Goal: Task Accomplishment & Management: Manage account settings

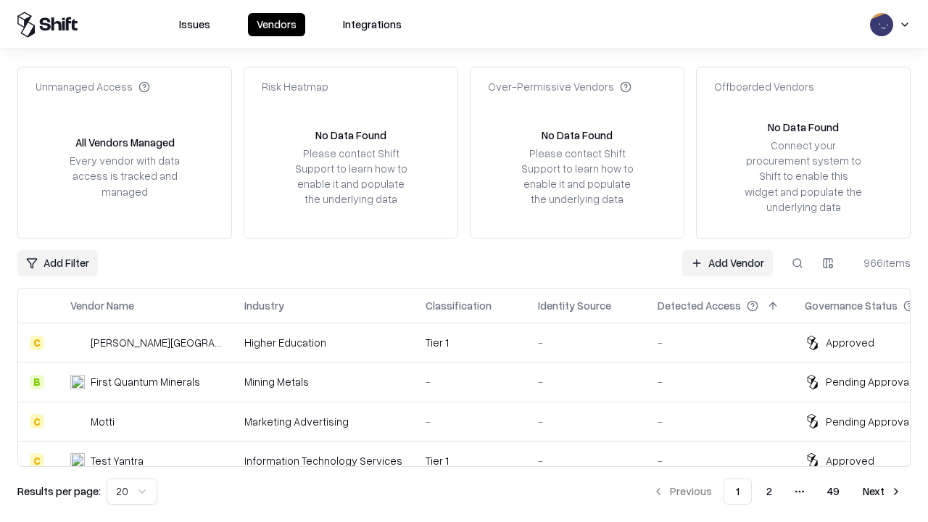
click at [727, 262] on link "Add Vendor" at bounding box center [727, 263] width 91 height 26
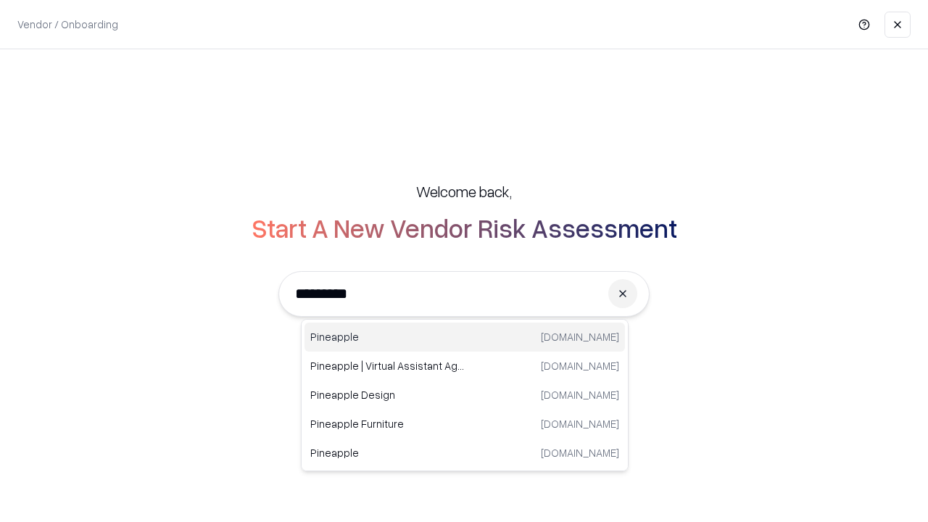
click at [465, 337] on div "Pineapple [DOMAIN_NAME]" at bounding box center [464, 337] width 320 height 29
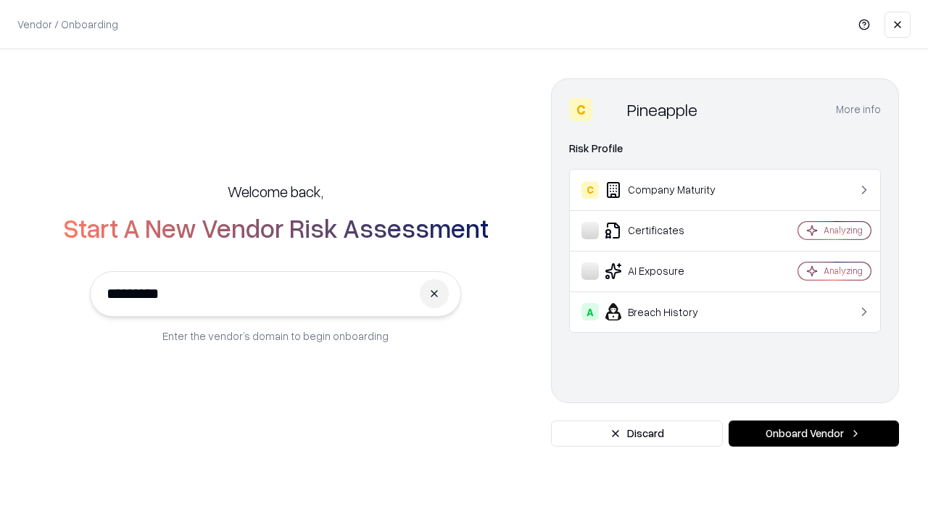
type input "*********"
click at [813, 433] on button "Onboard Vendor" at bounding box center [813, 433] width 170 height 26
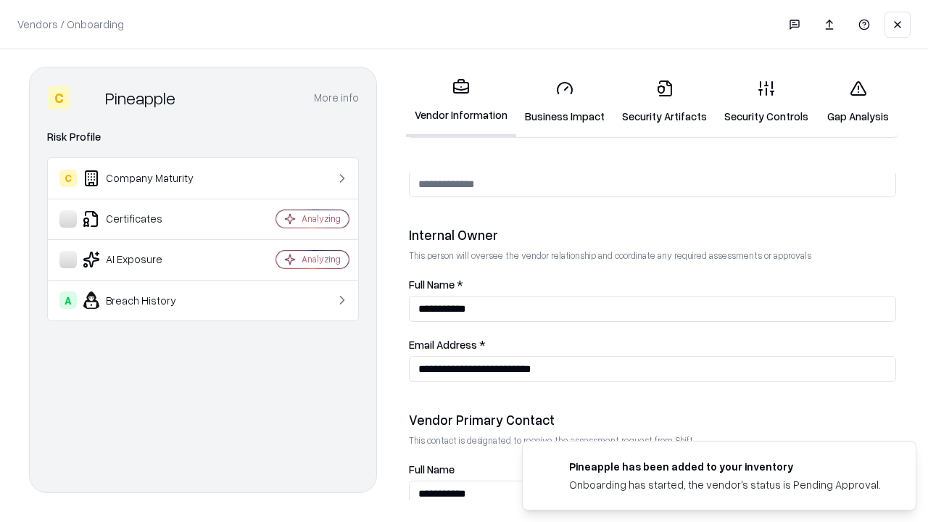
scroll to position [751, 0]
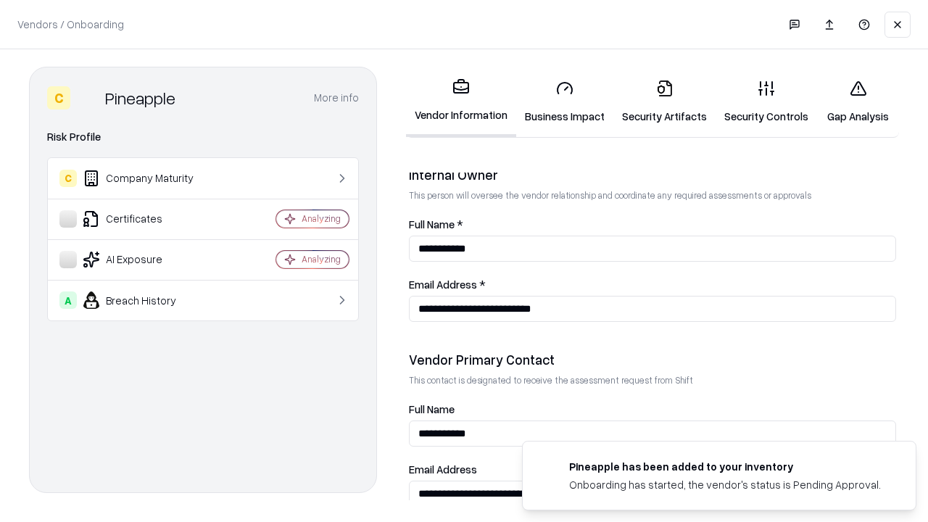
click at [565, 101] on link "Business Impact" at bounding box center [564, 101] width 97 height 67
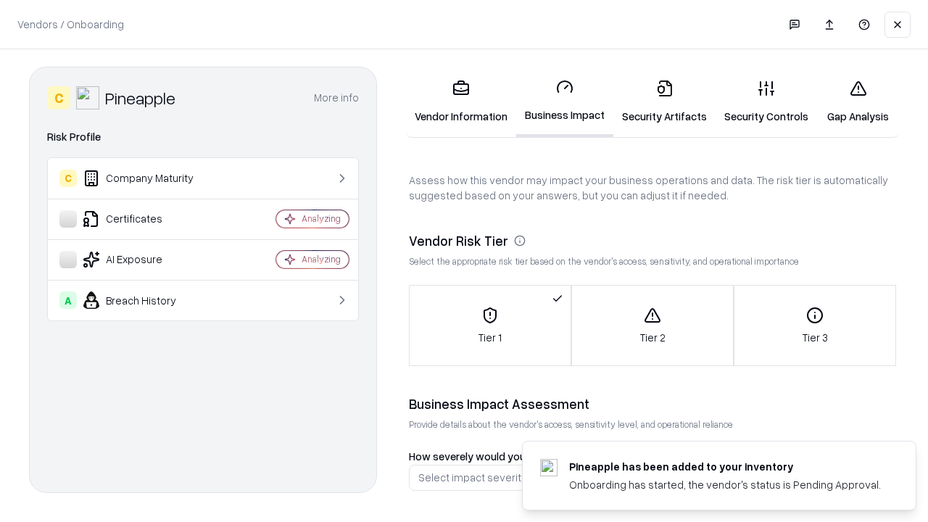
click at [858, 101] on link "Gap Analysis" at bounding box center [858, 101] width 82 height 67
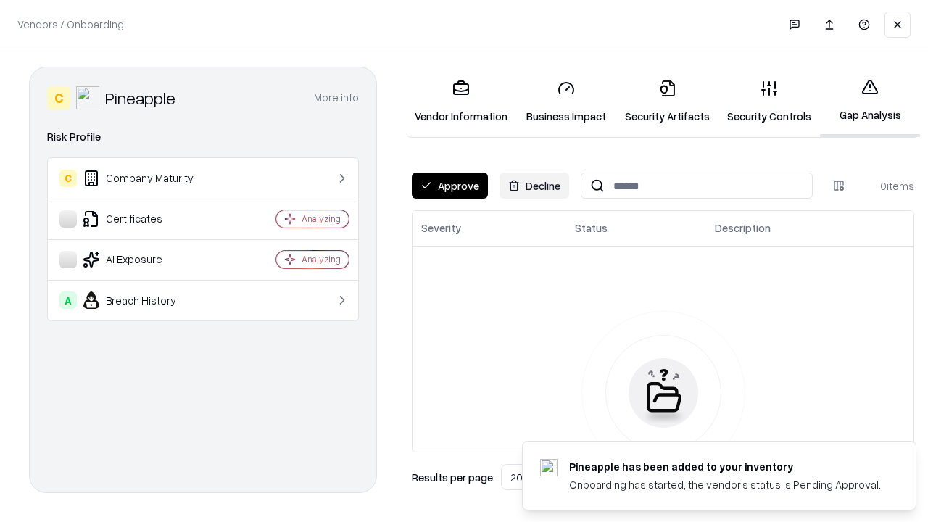
click at [449, 186] on button "Approve" at bounding box center [450, 186] width 76 height 26
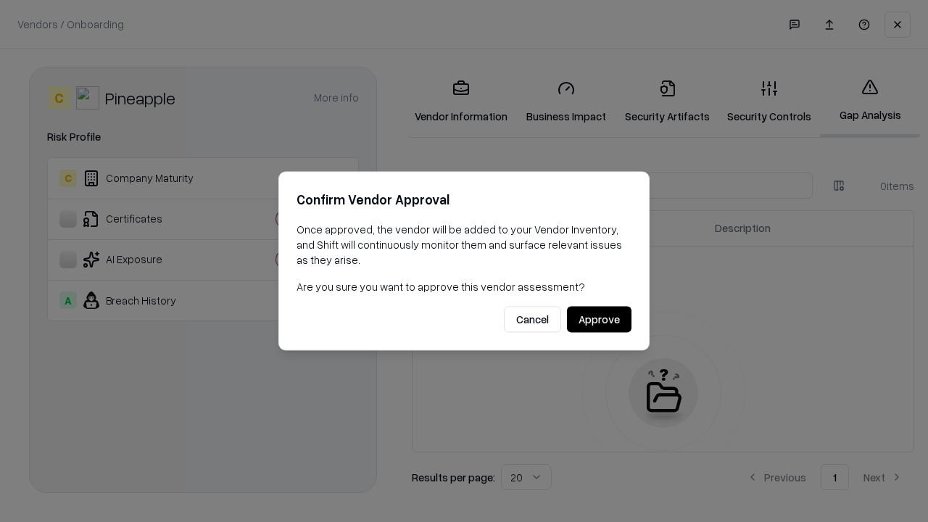
click at [599, 319] on button "Approve" at bounding box center [599, 320] width 65 height 26
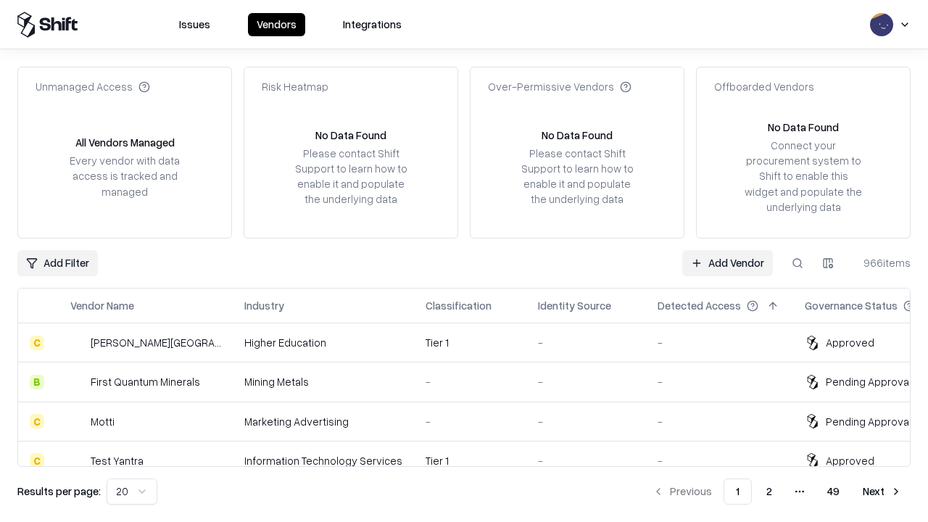
type input "*********"
click at [727, 262] on link "Add Vendor" at bounding box center [727, 263] width 91 height 26
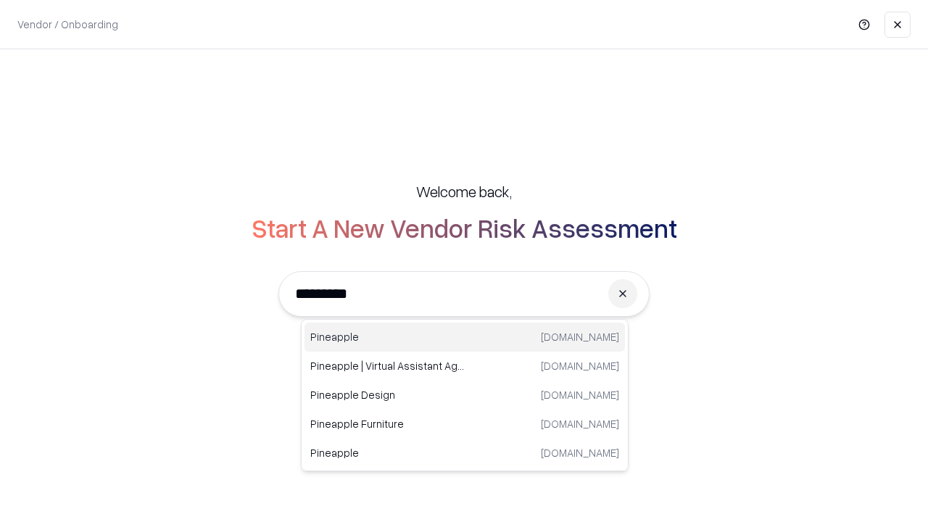
click at [465, 337] on div "Pineapple [DOMAIN_NAME]" at bounding box center [464, 337] width 320 height 29
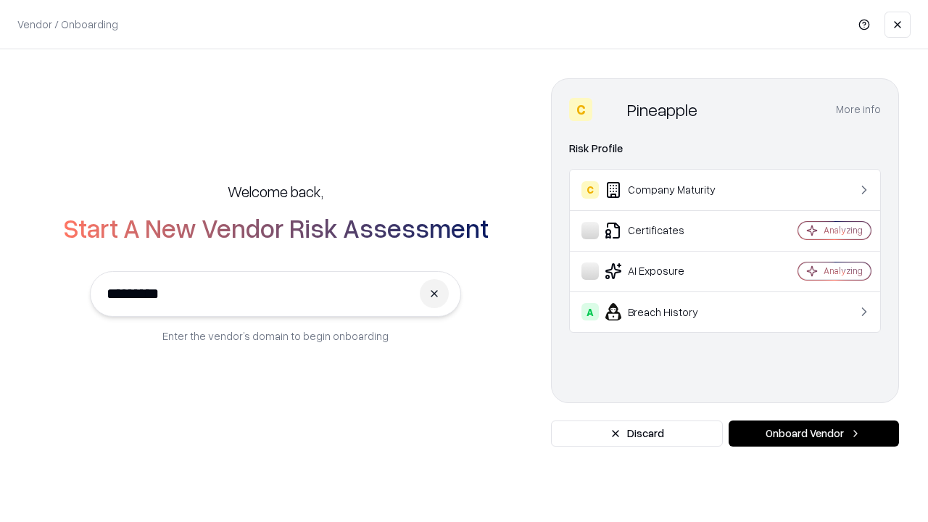
type input "*********"
click at [813, 433] on button "Onboard Vendor" at bounding box center [813, 433] width 170 height 26
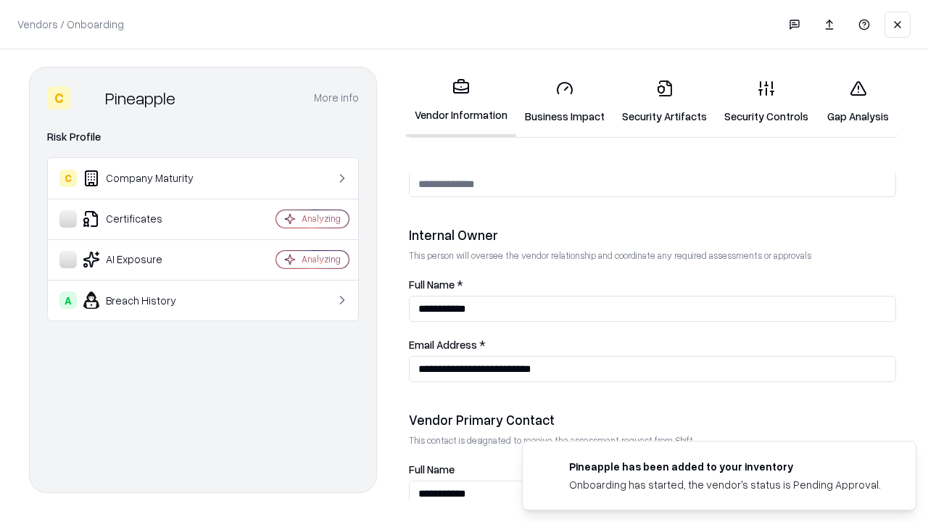
scroll to position [751, 0]
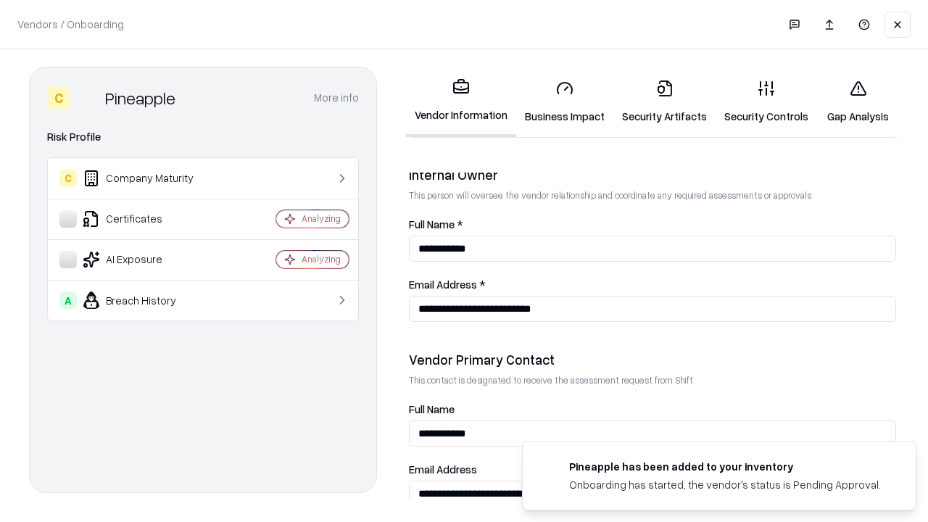
click at [858, 101] on link "Gap Analysis" at bounding box center [858, 101] width 82 height 67
